Goal: Task Accomplishment & Management: Complete application form

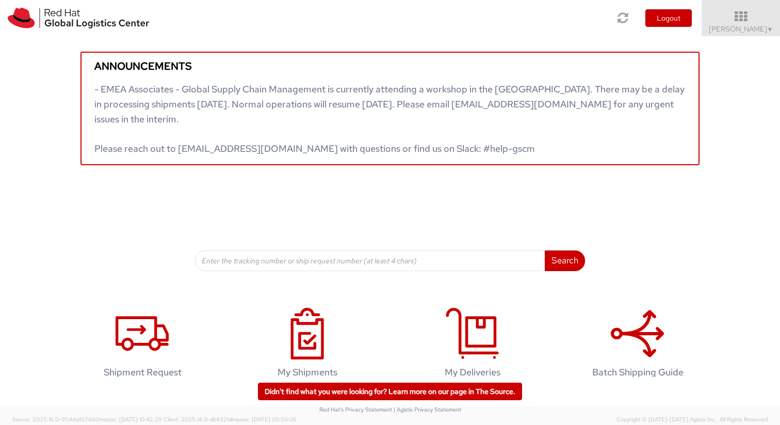
scroll to position [21, 0]
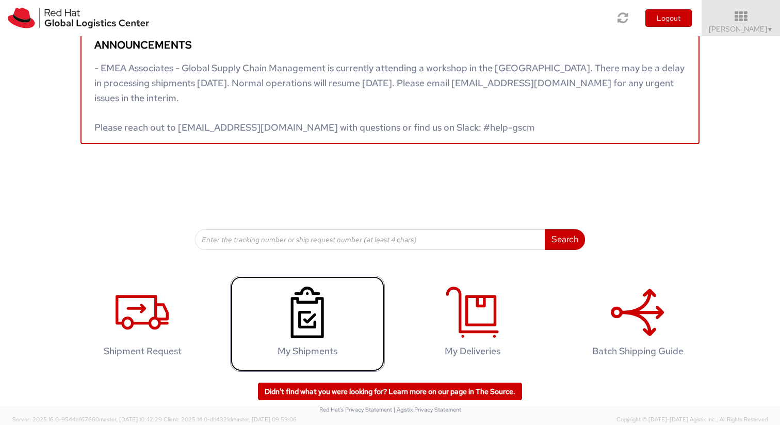
click at [311, 318] on use at bounding box center [307, 312] width 33 height 52
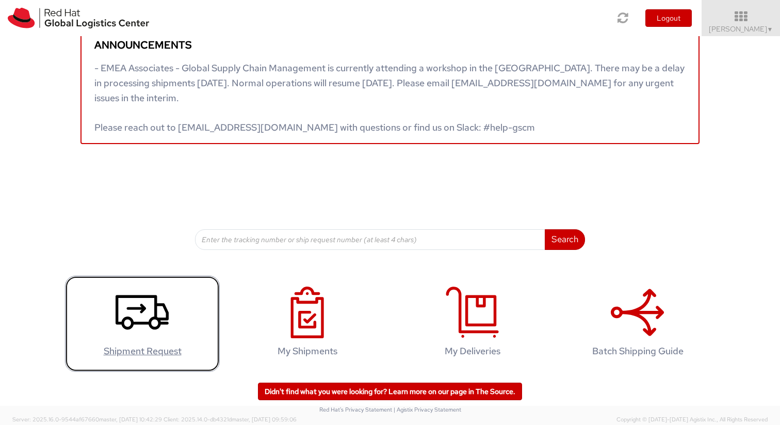
click at [138, 319] on icon at bounding box center [142, 312] width 53 height 52
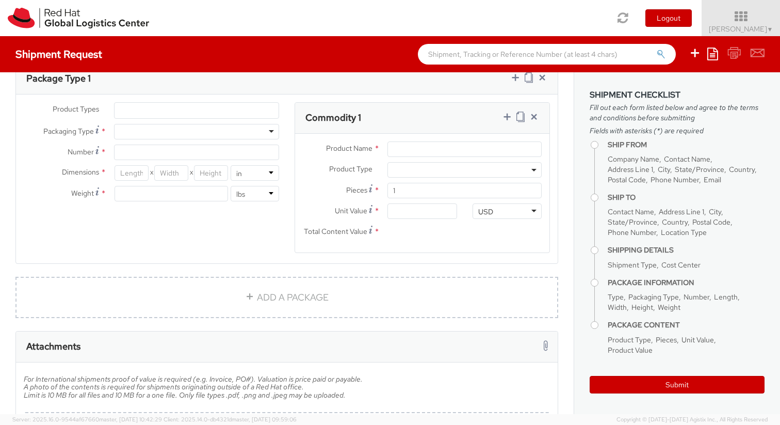
select select "150"
select select
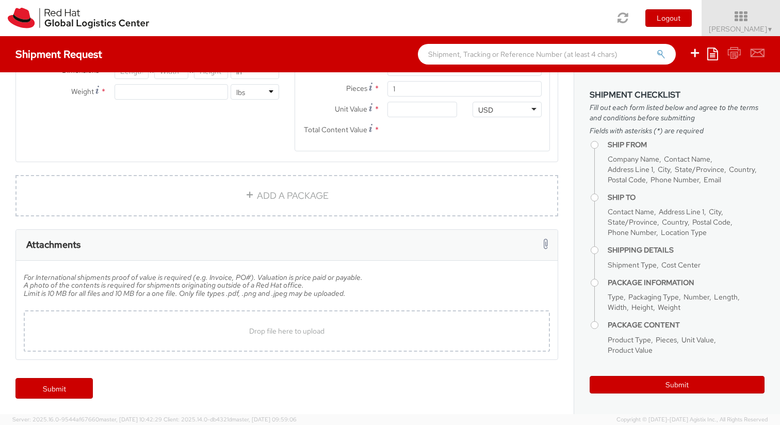
type input "Red Hat"
type input "[PERSON_NAME]"
type input "[EMAIL_ADDRESS][DOMAIN_NAME]"
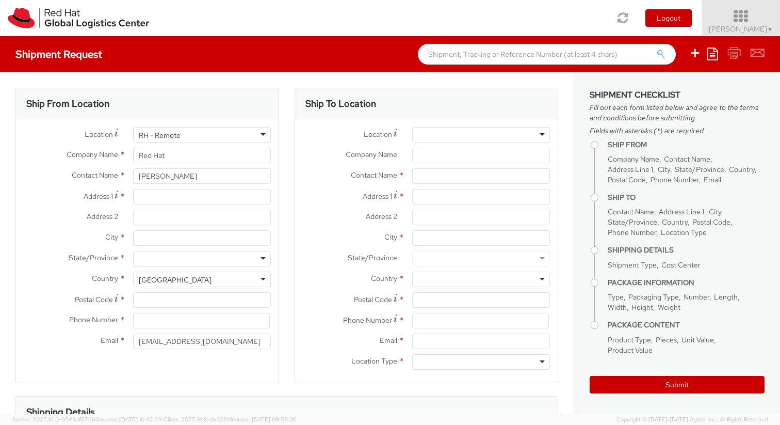
click at [746, 26] on span "[PERSON_NAME] ▼" at bounding box center [741, 28] width 65 height 9
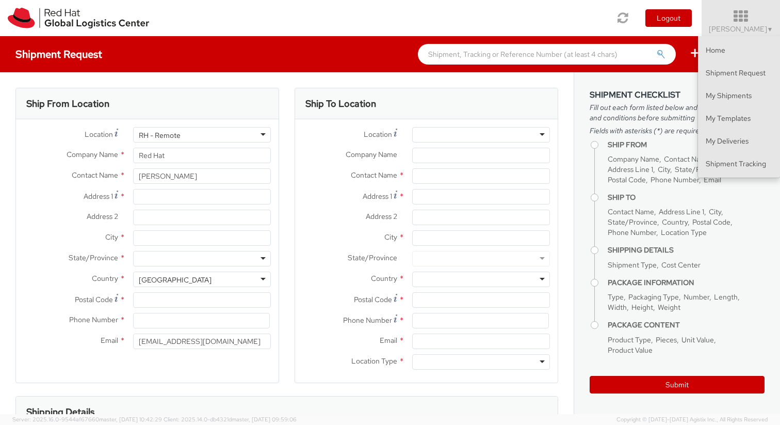
click at [681, 70] on ul "Save as template Create from template" at bounding box center [720, 54] width 89 height 36
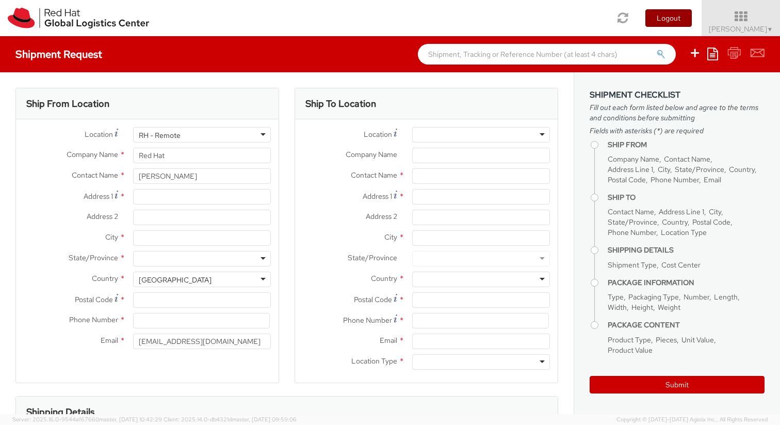
click at [672, 21] on button "Logout" at bounding box center [669, 18] width 46 height 18
